Goal: Task Accomplishment & Management: Use online tool/utility

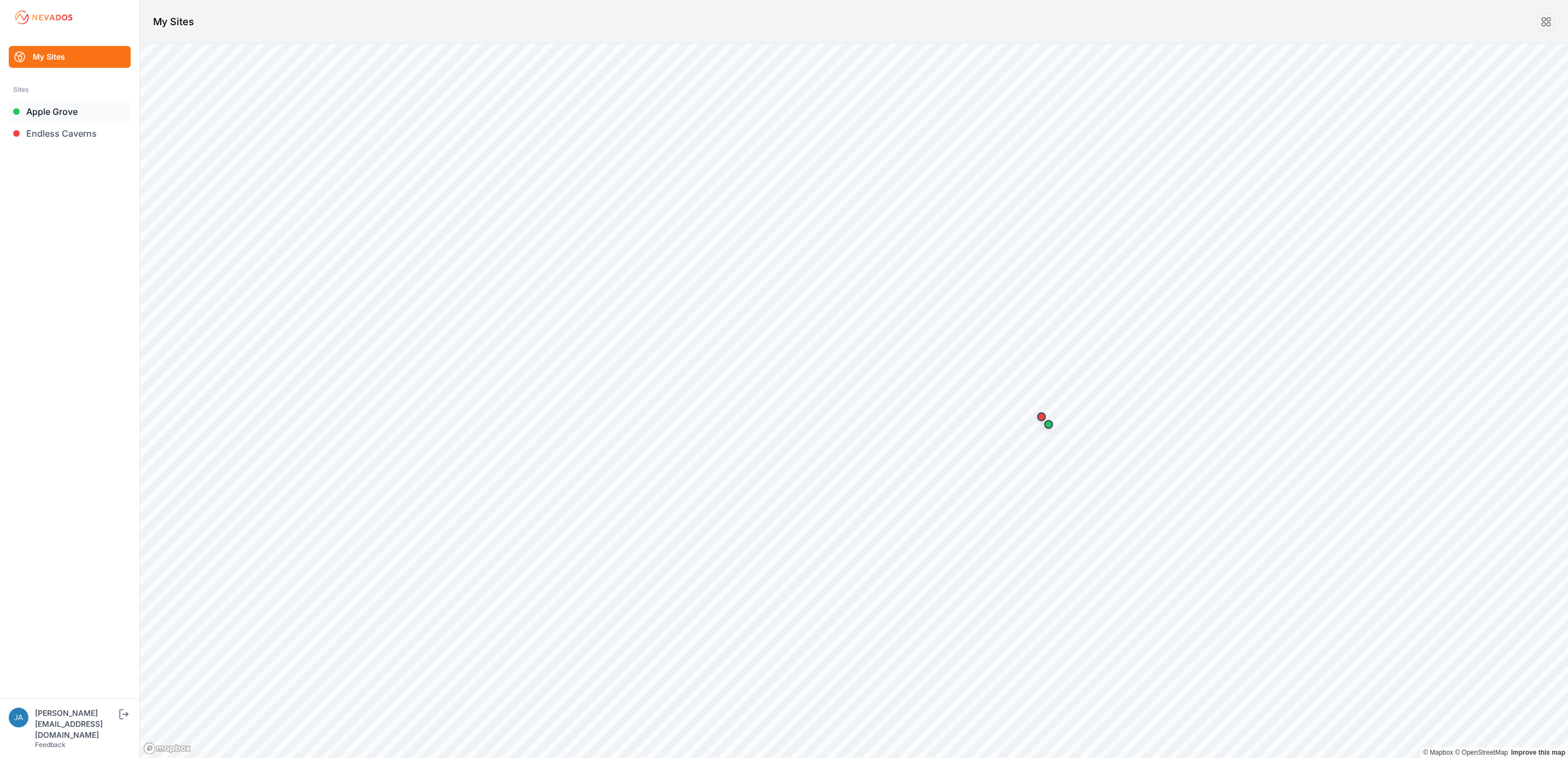
click at [71, 109] on link "Apple Grove" at bounding box center [69, 111] width 122 height 22
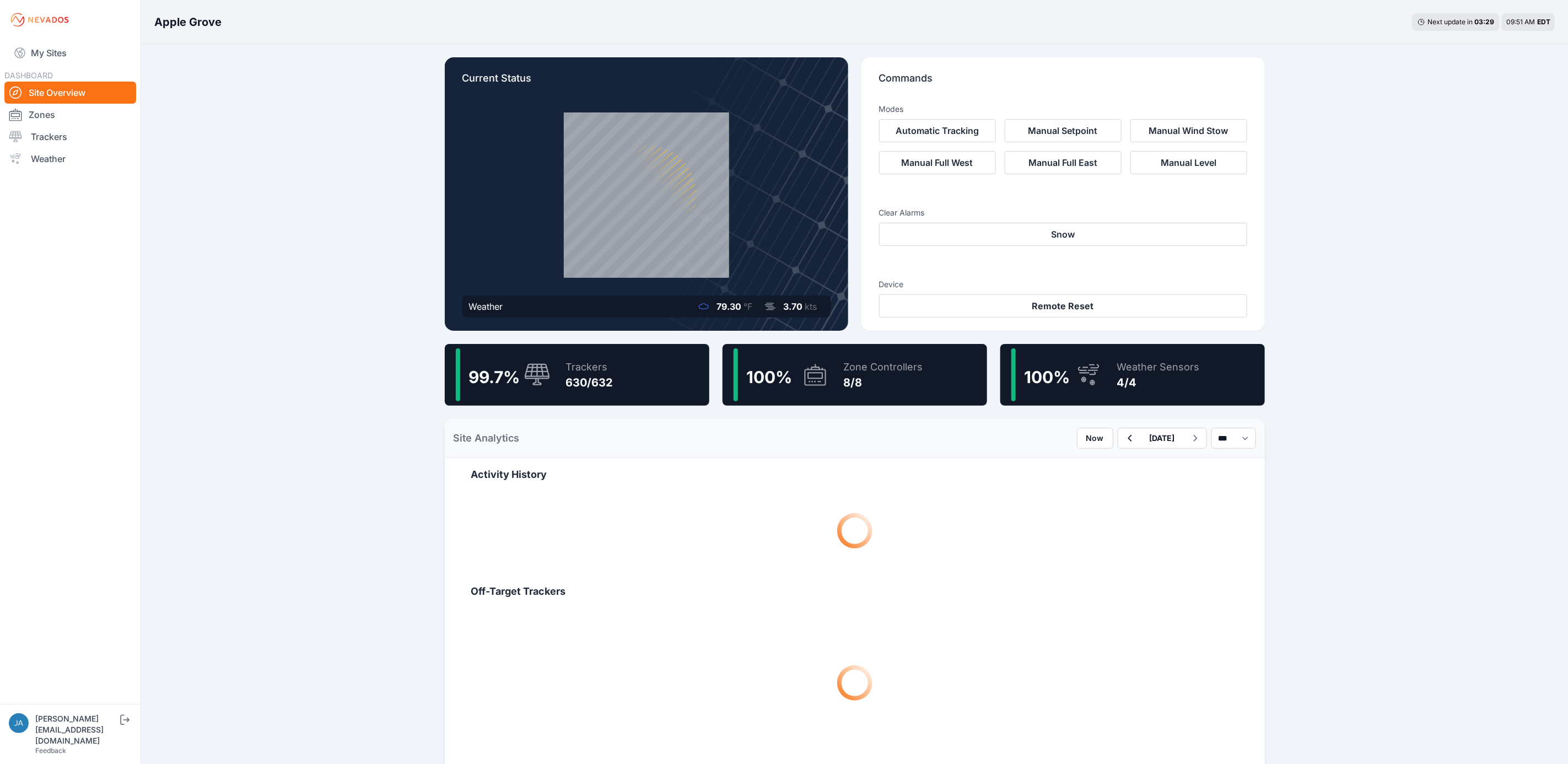
click at [598, 371] on div "Trackers" at bounding box center [589, 367] width 47 height 15
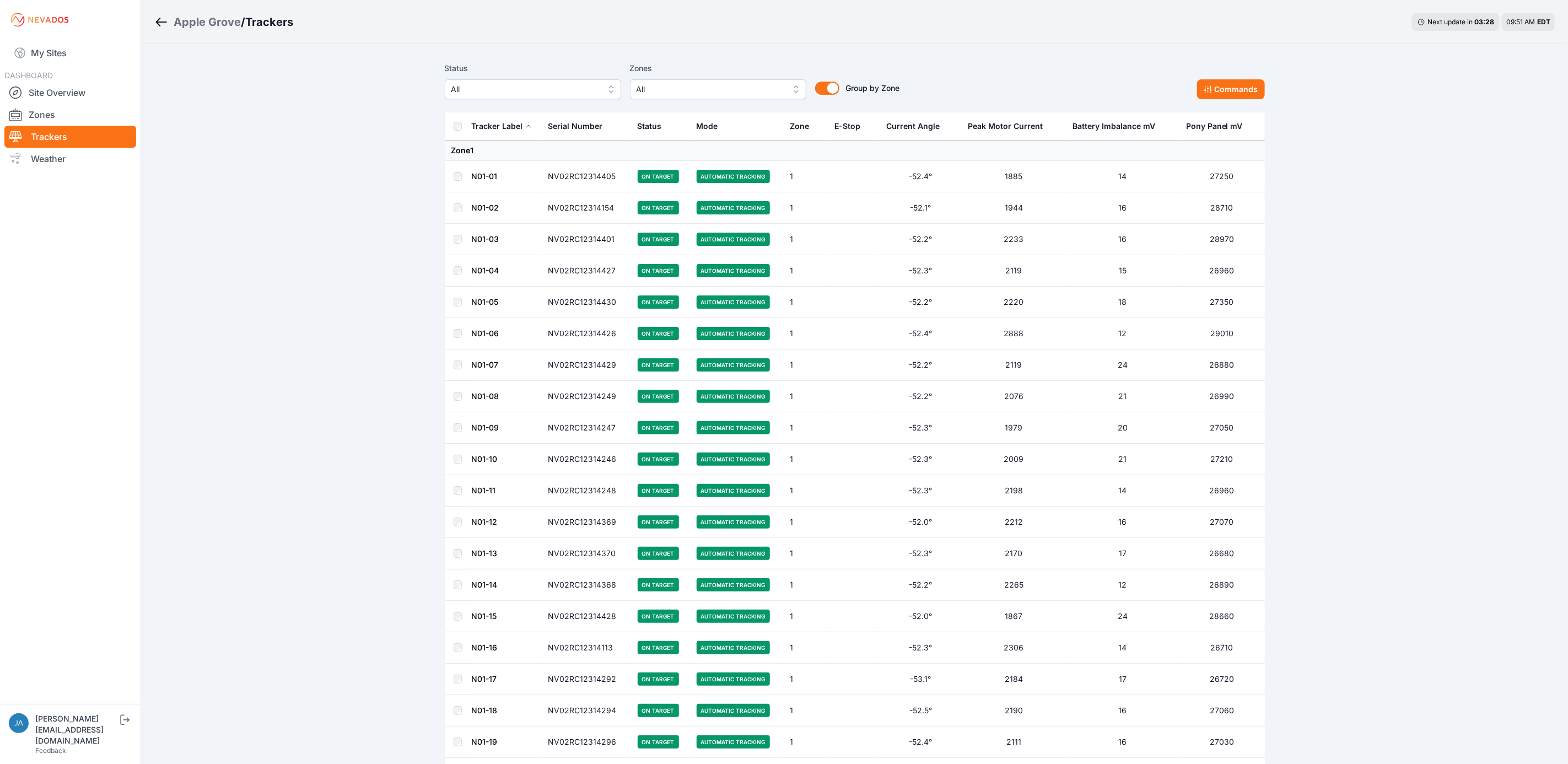
click at [581, 88] on span "All" at bounding box center [525, 90] width 148 height 14
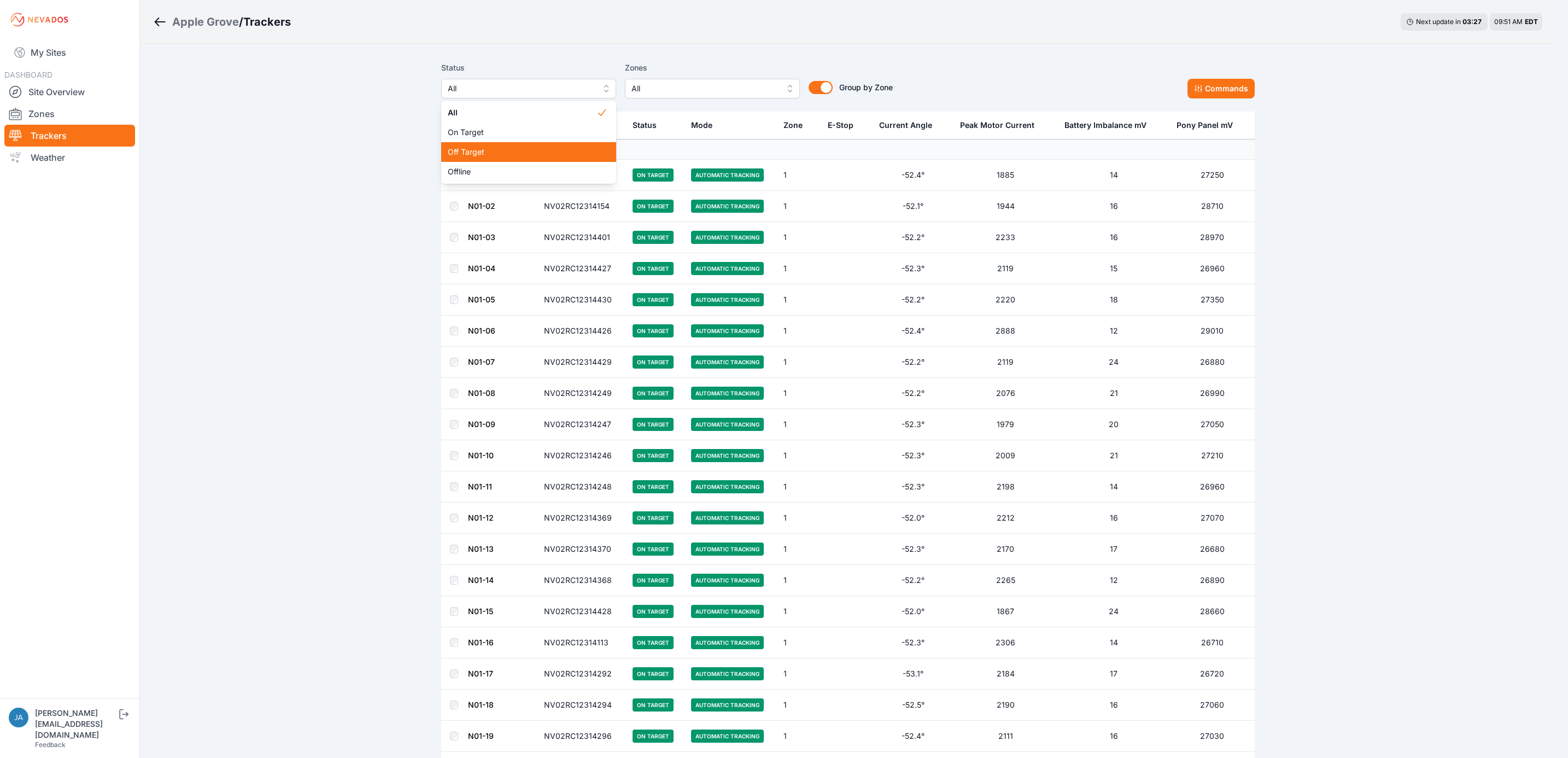
click at [541, 145] on div "Off Target" at bounding box center [528, 152] width 175 height 19
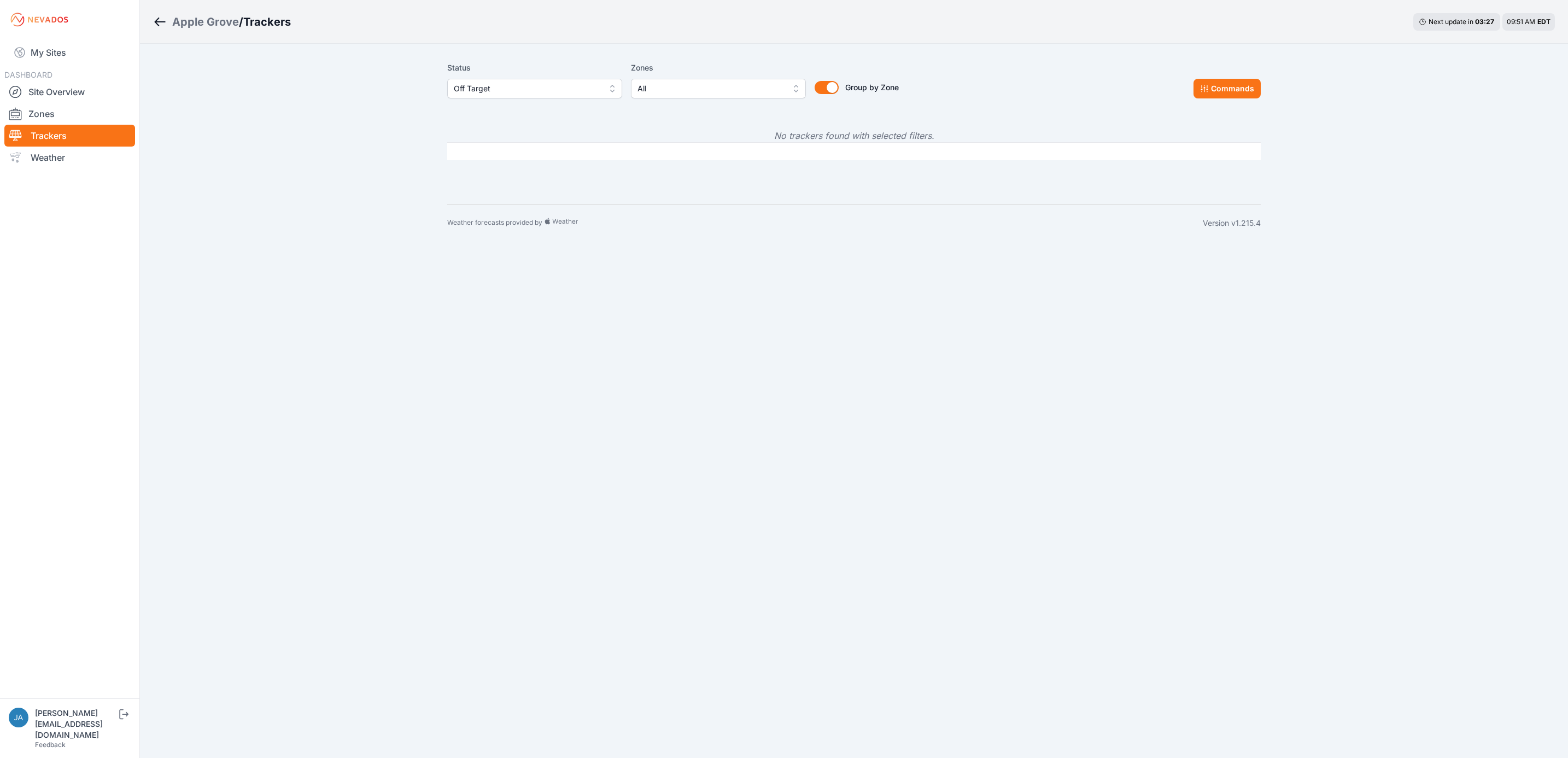
click at [527, 87] on span "Off Target" at bounding box center [527, 89] width 147 height 13
click at [522, 169] on span "Offline" at bounding box center [528, 172] width 149 height 11
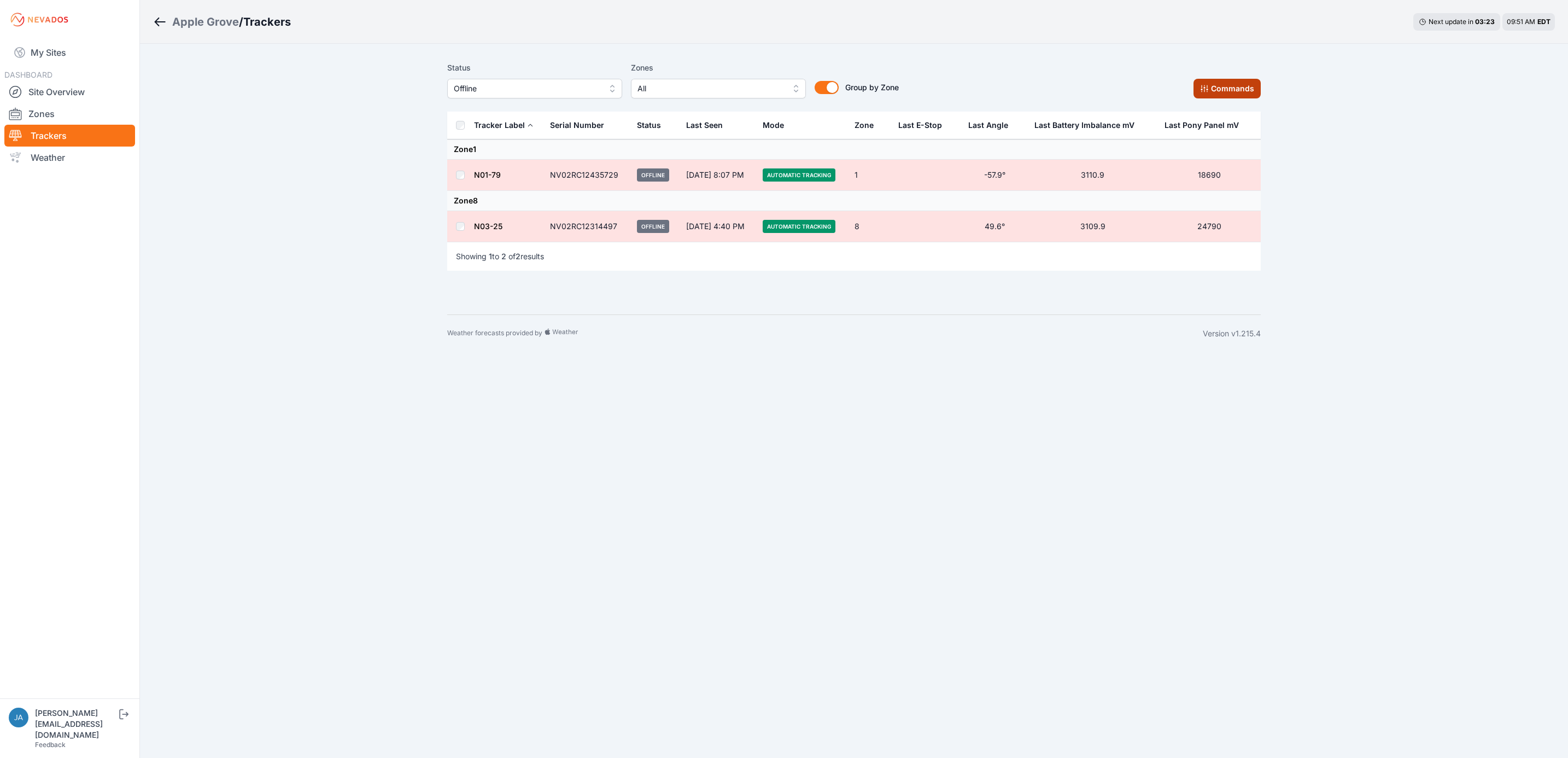
click at [1221, 89] on button "Commands" at bounding box center [1227, 88] width 67 height 19
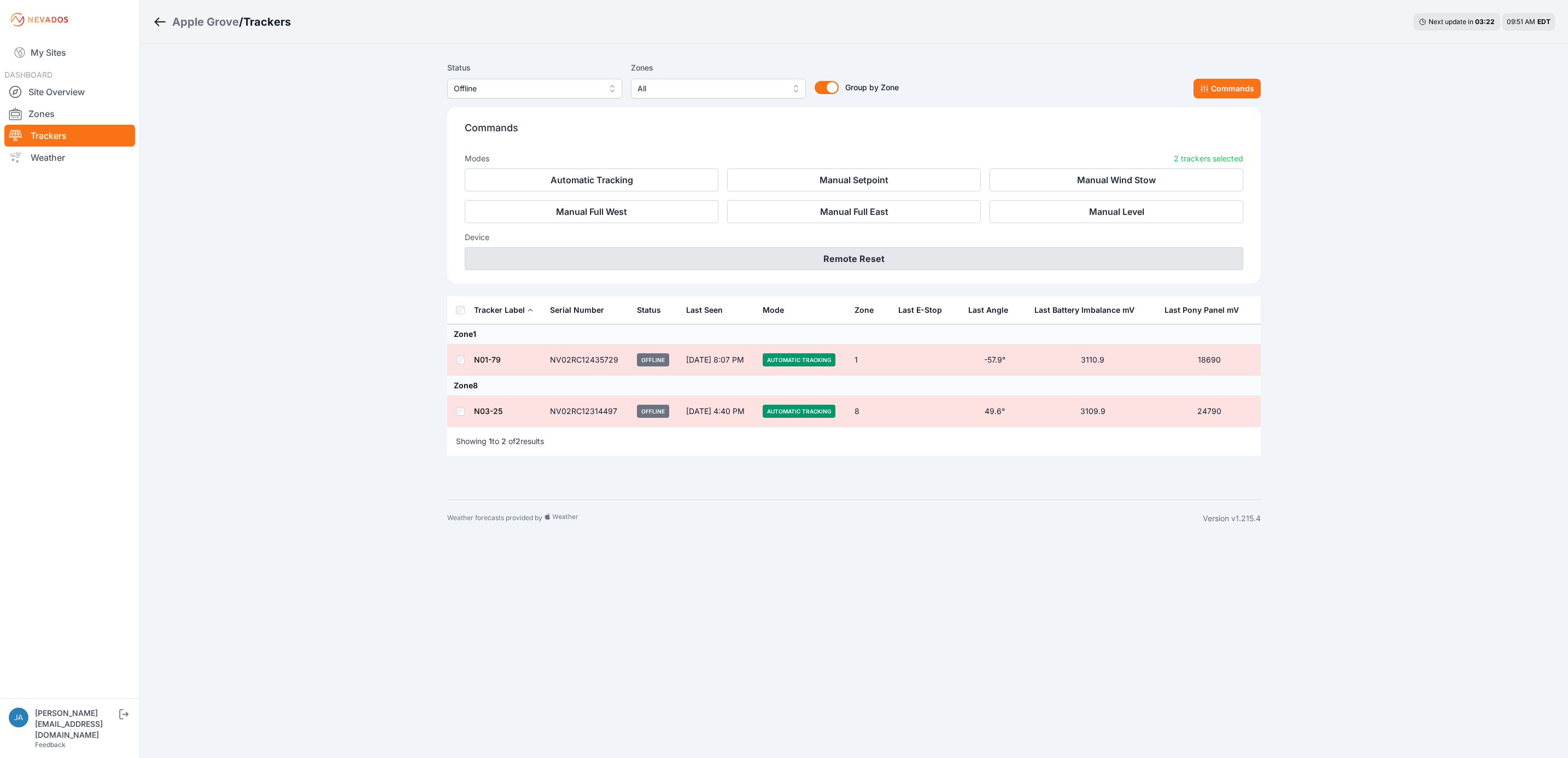
click at [863, 250] on button "Remote Reset" at bounding box center [853, 259] width 779 height 23
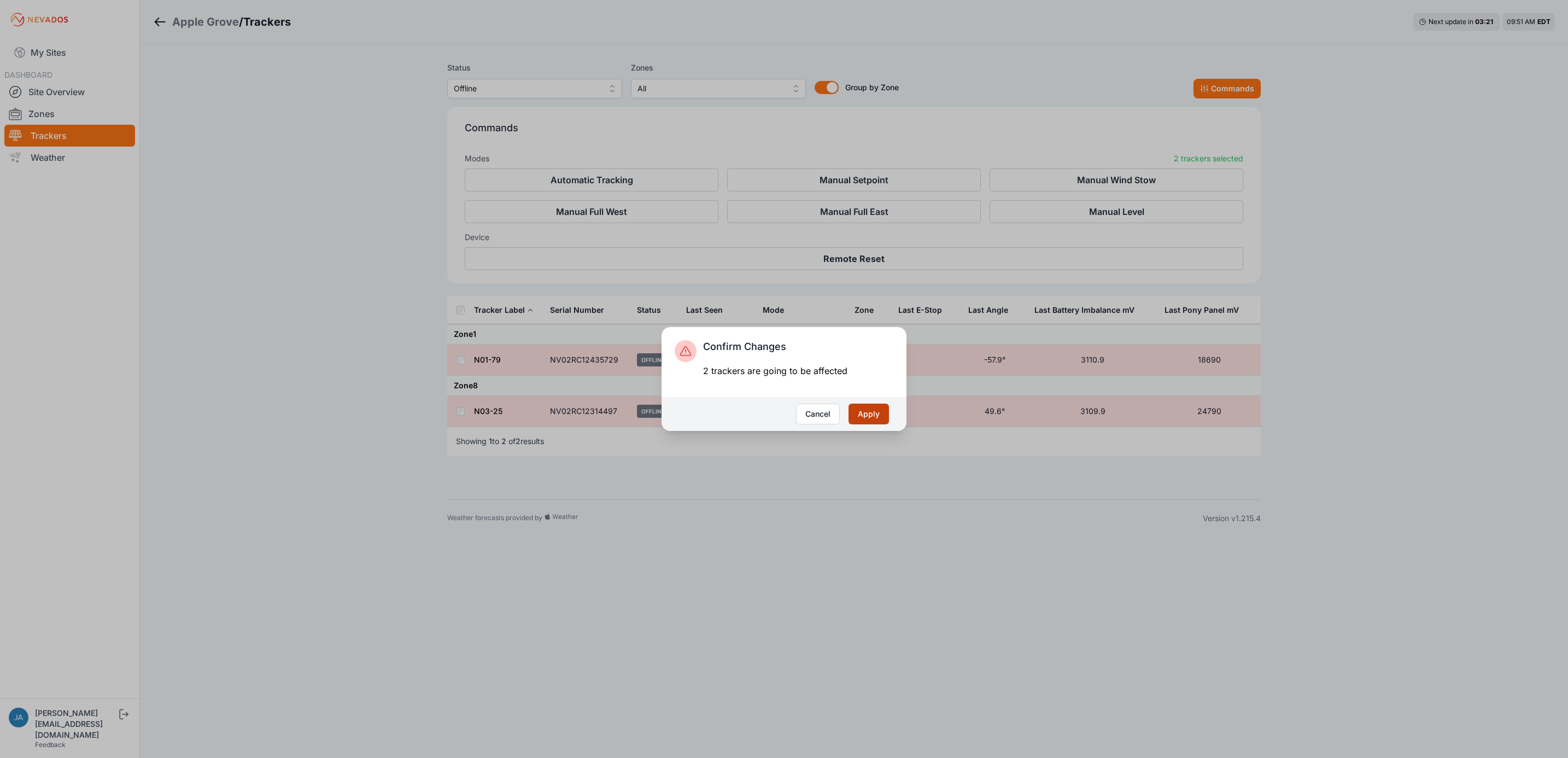
click at [877, 413] on button "Apply" at bounding box center [869, 414] width 40 height 21
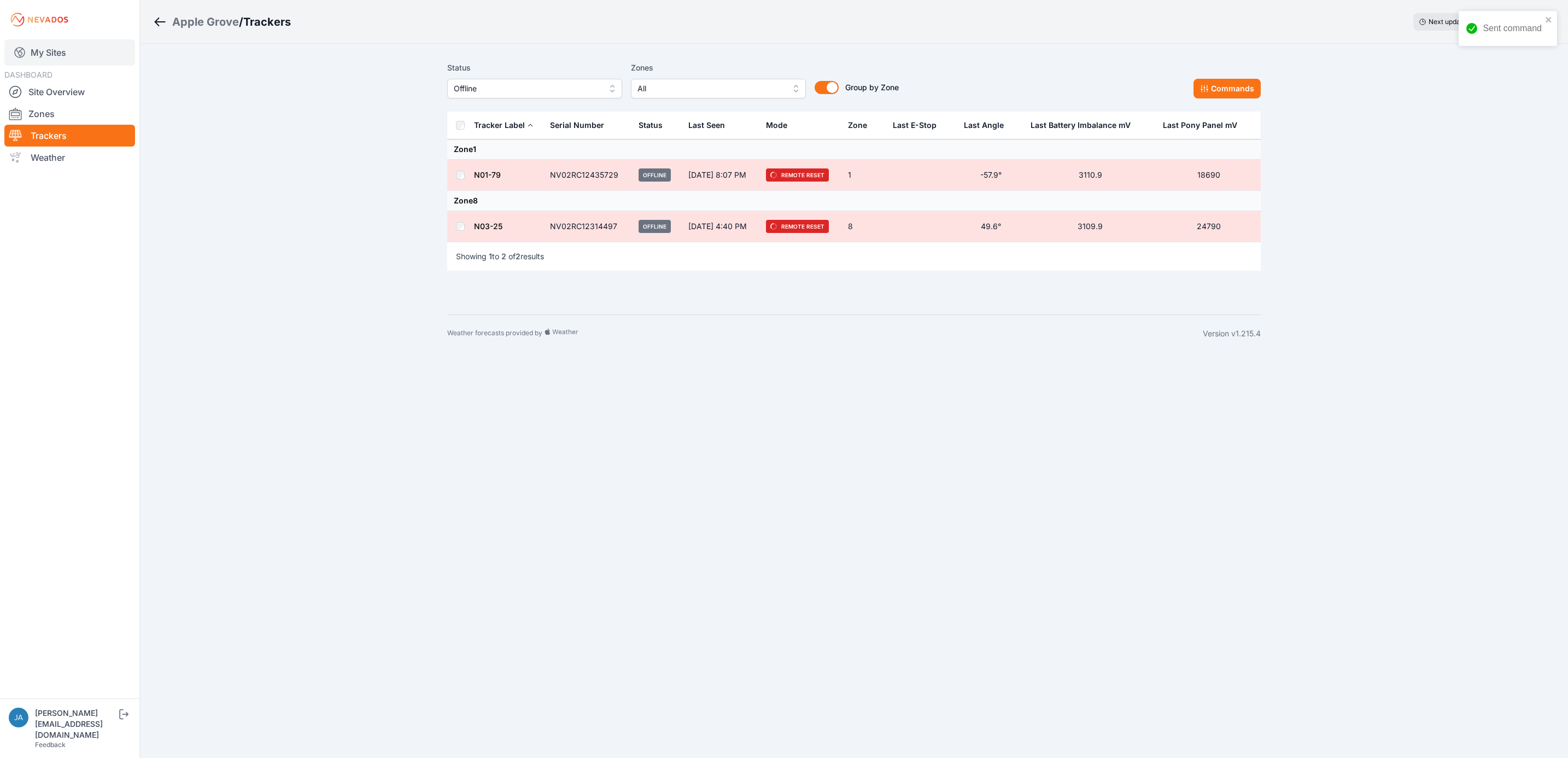
click at [41, 45] on link "My Sites" at bounding box center [69, 52] width 131 height 26
